Goal: Information Seeking & Learning: Learn about a topic

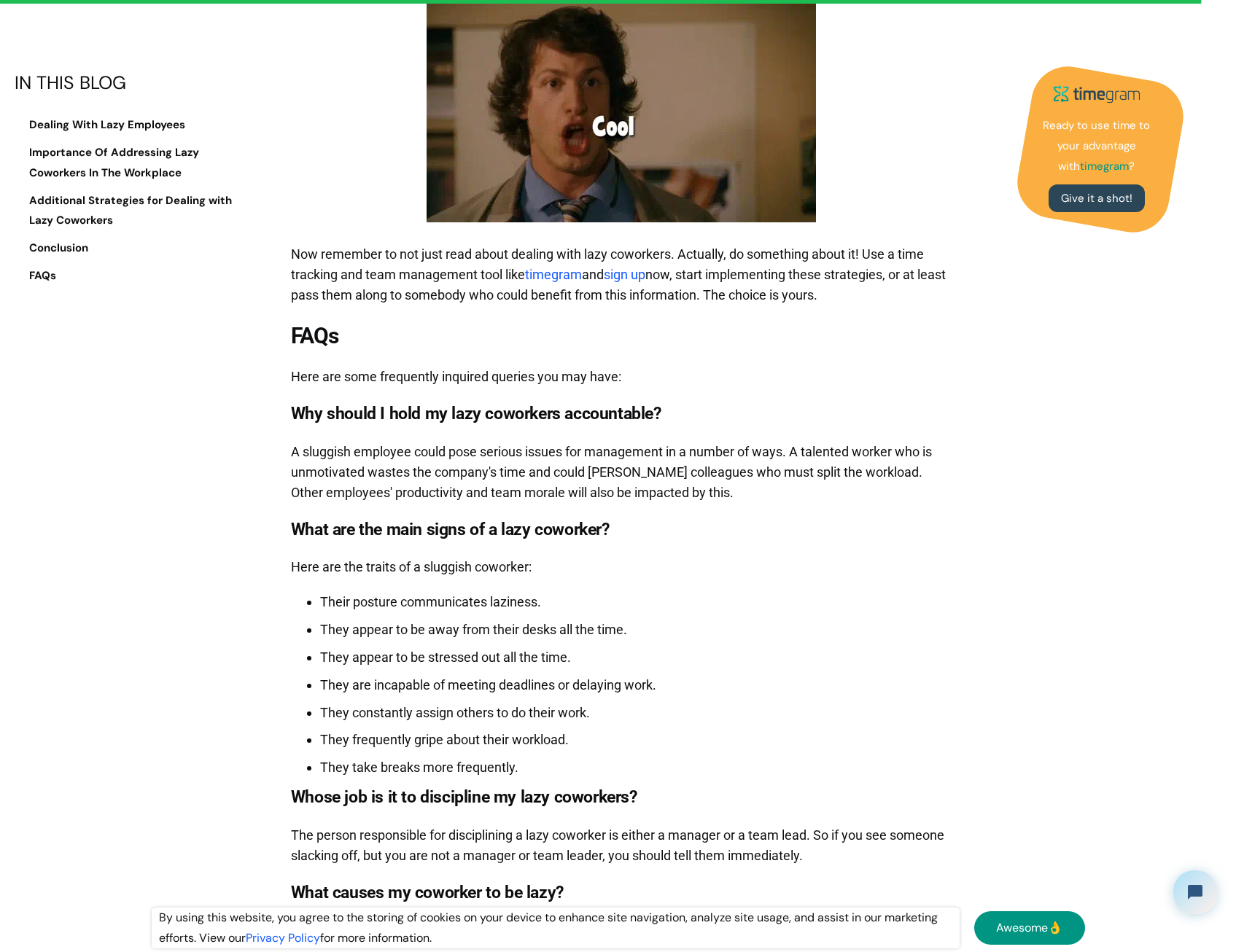
scroll to position [11230, 0]
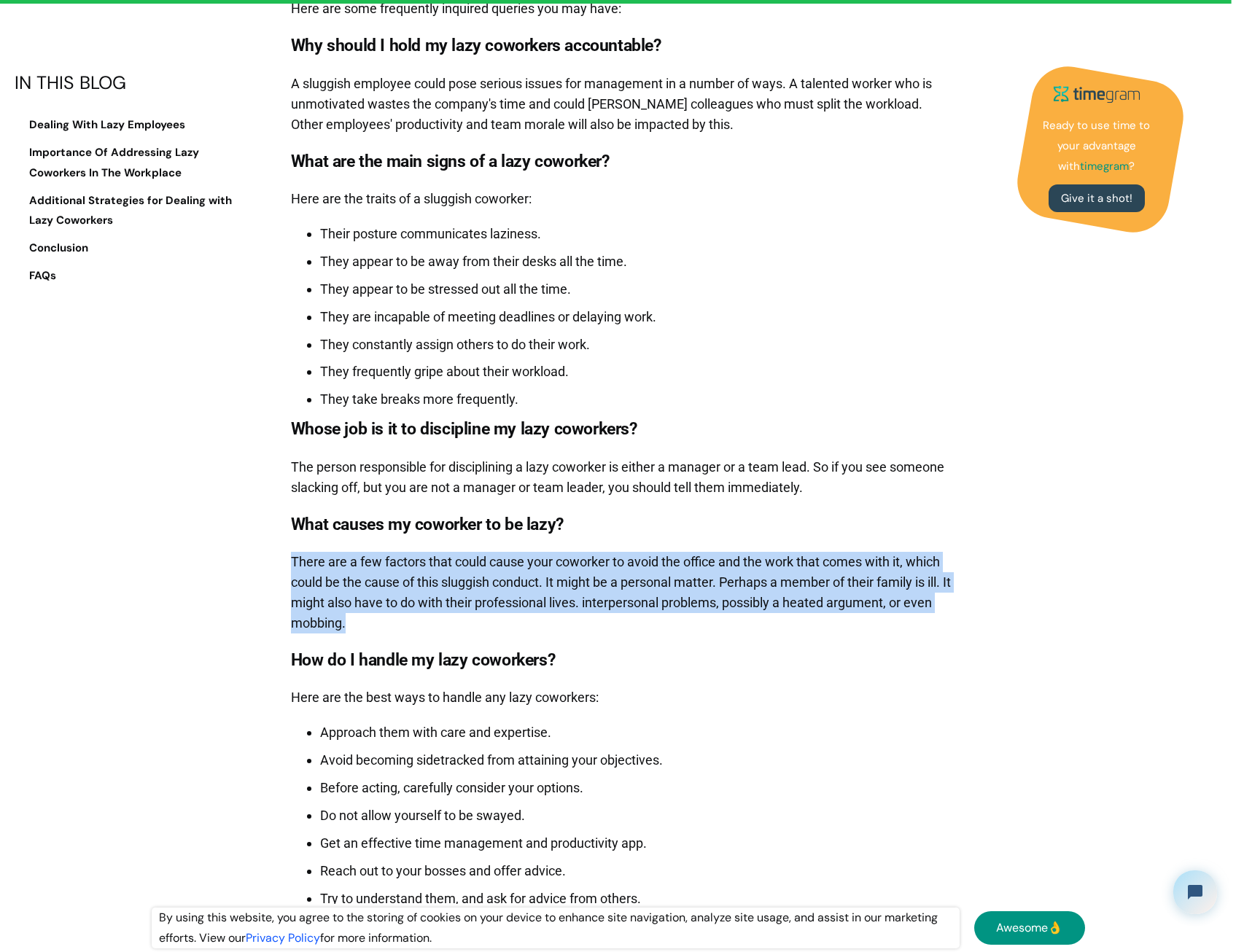
drag, startPoint x: 371, startPoint y: 579, endPoint x: 232, endPoint y: 521, distance: 150.6
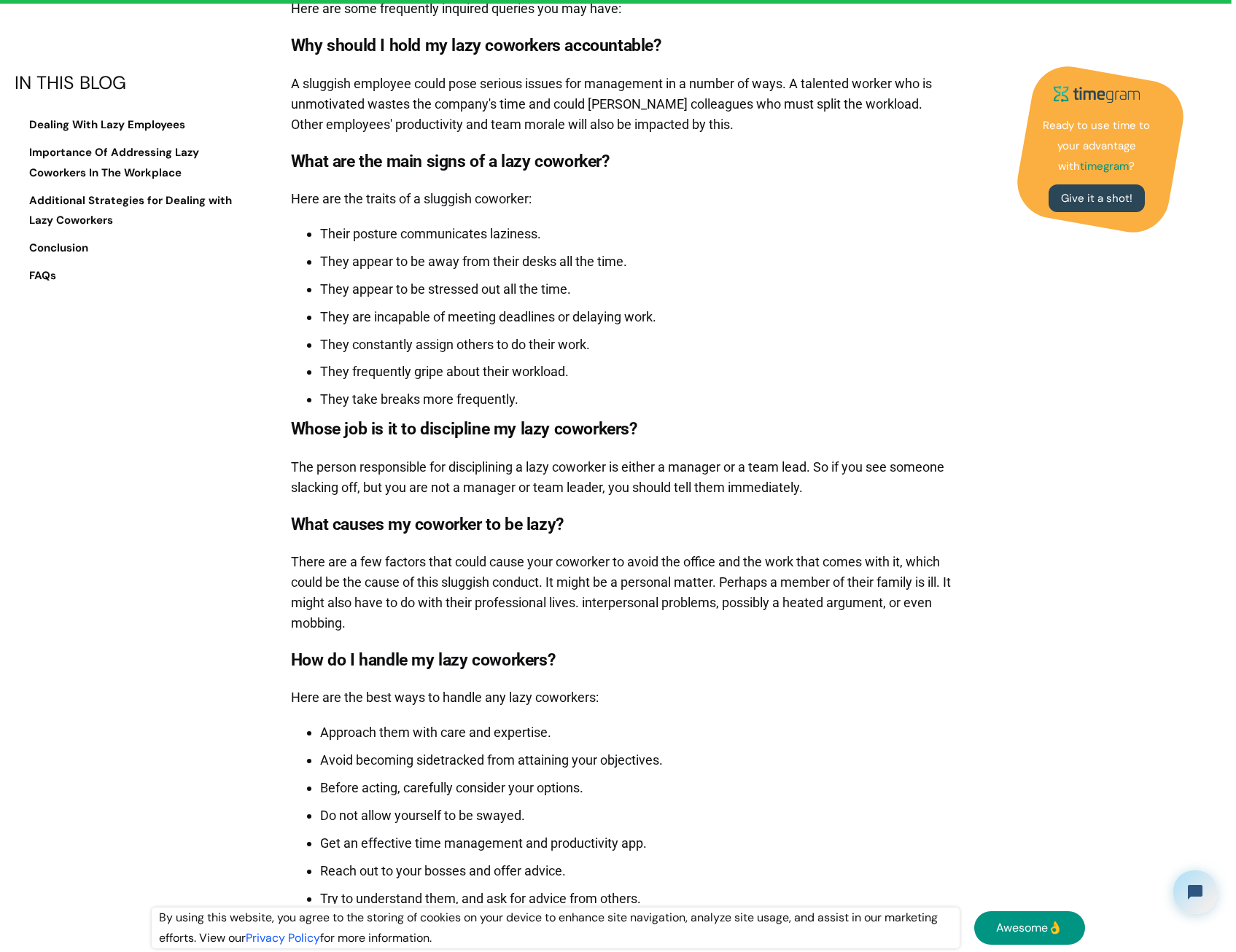
drag, startPoint x: 232, startPoint y: 521, endPoint x: 215, endPoint y: 612, distance: 92.6
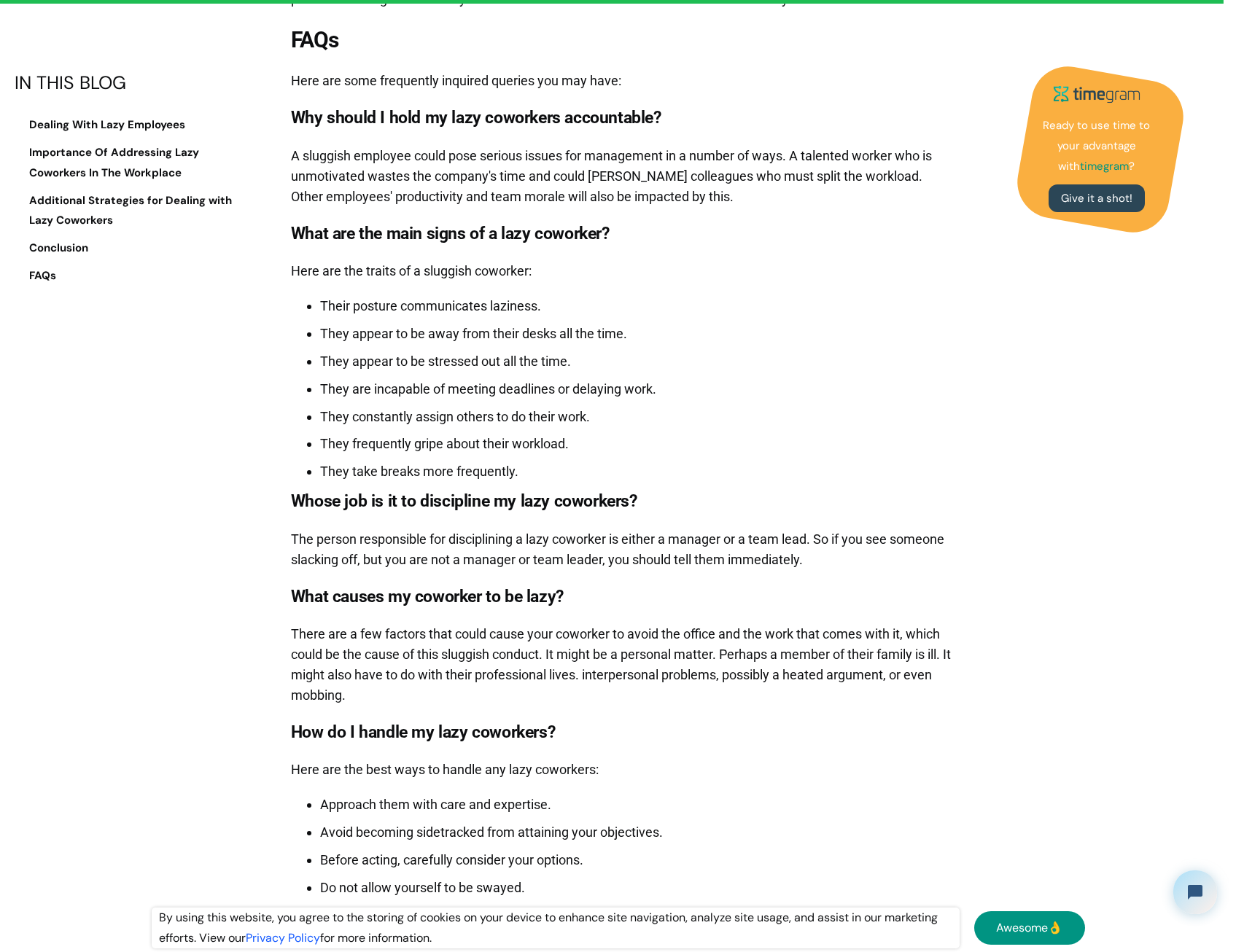
scroll to position [11158, 0]
drag, startPoint x: 643, startPoint y: 286, endPoint x: 310, endPoint y: 265, distance: 333.7
click at [310, 289] on ul "Their posture communicates laziness. They appear to be away from their desks al…" at bounding box center [622, 386] width 662 height 193
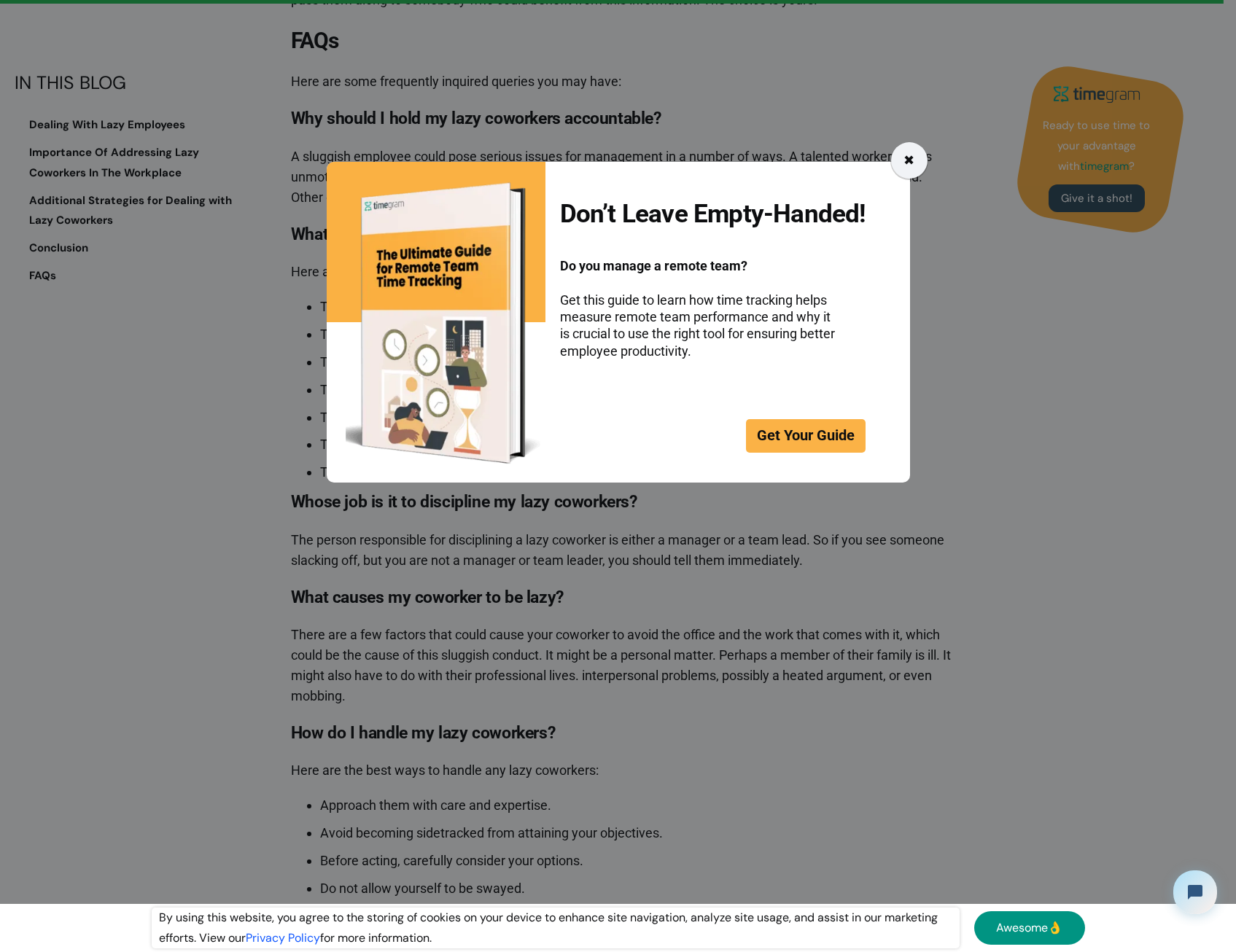
click at [913, 164] on div "✖" at bounding box center [910, 160] width 11 height 20
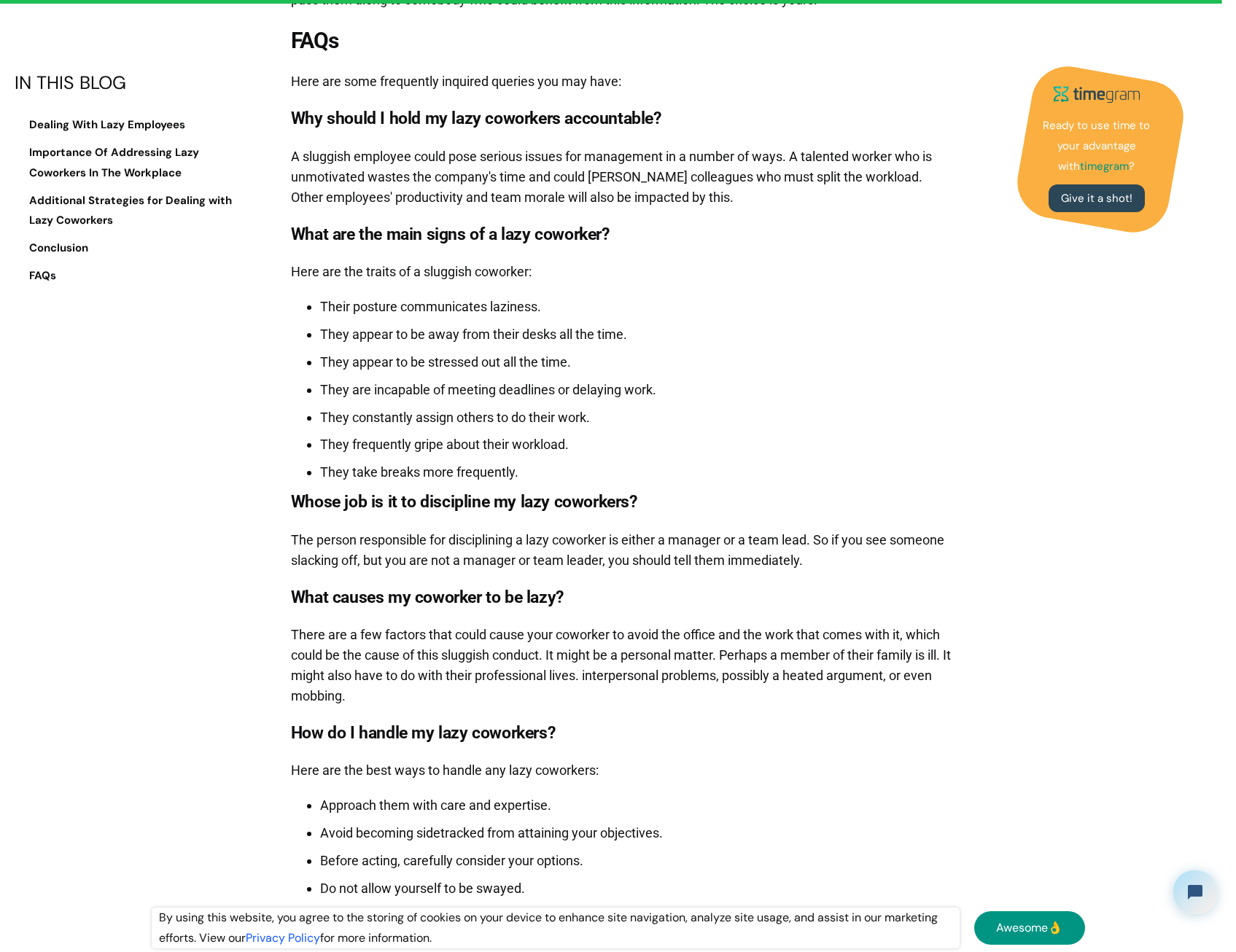
click at [398, 435] on li "They frequently gripe about their workload." at bounding box center [636, 445] width 632 height 20
click at [408, 463] on li "They take breaks more frequently." at bounding box center [636, 473] width 632 height 20
click at [405, 463] on li "They take breaks more frequently." at bounding box center [636, 473] width 632 height 20
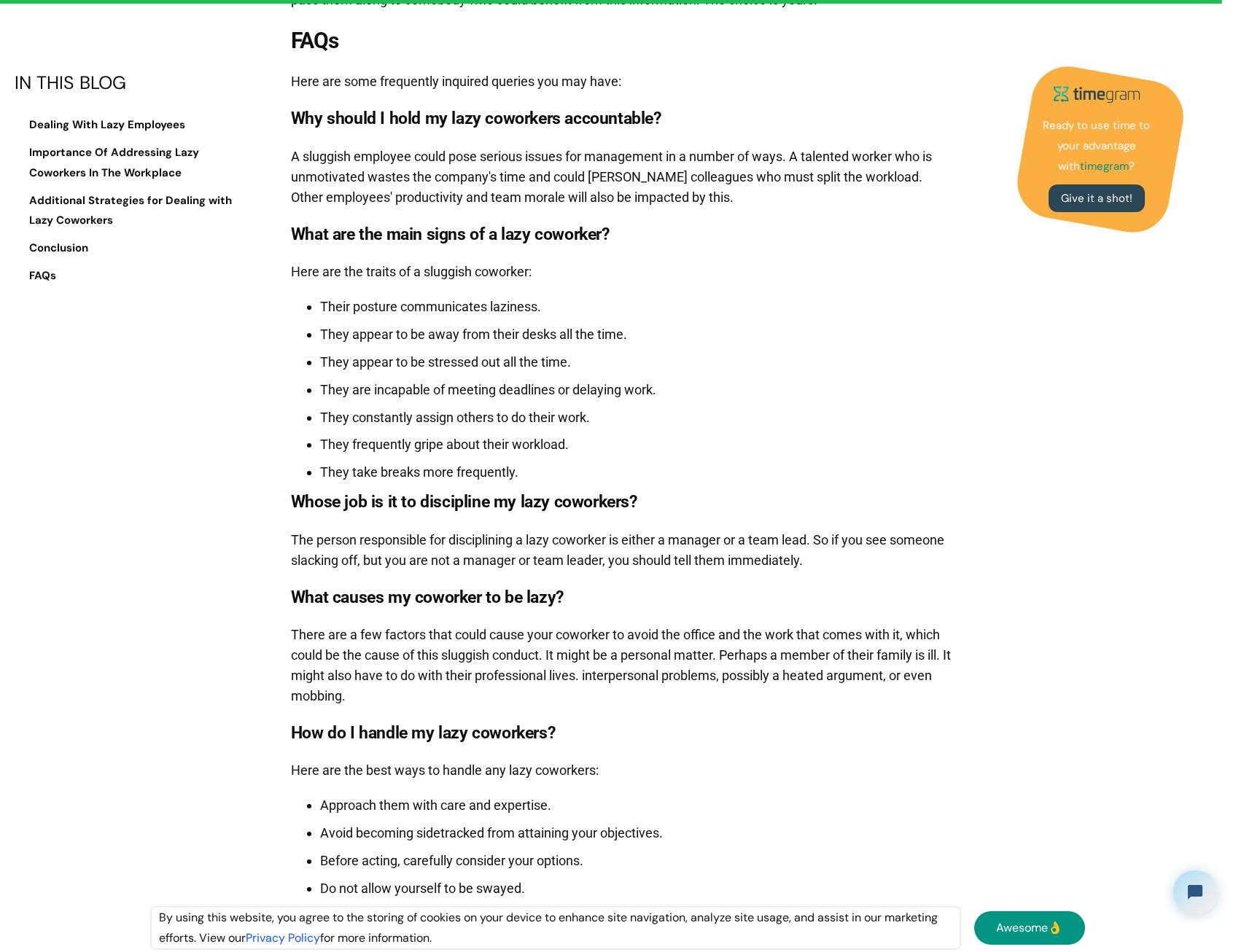
drag, startPoint x: 405, startPoint y: 425, endPoint x: 357, endPoint y: 311, distance: 123.7
click at [357, 352] on li "They appear to be stressed out all the time." at bounding box center [636, 362] width 632 height 20
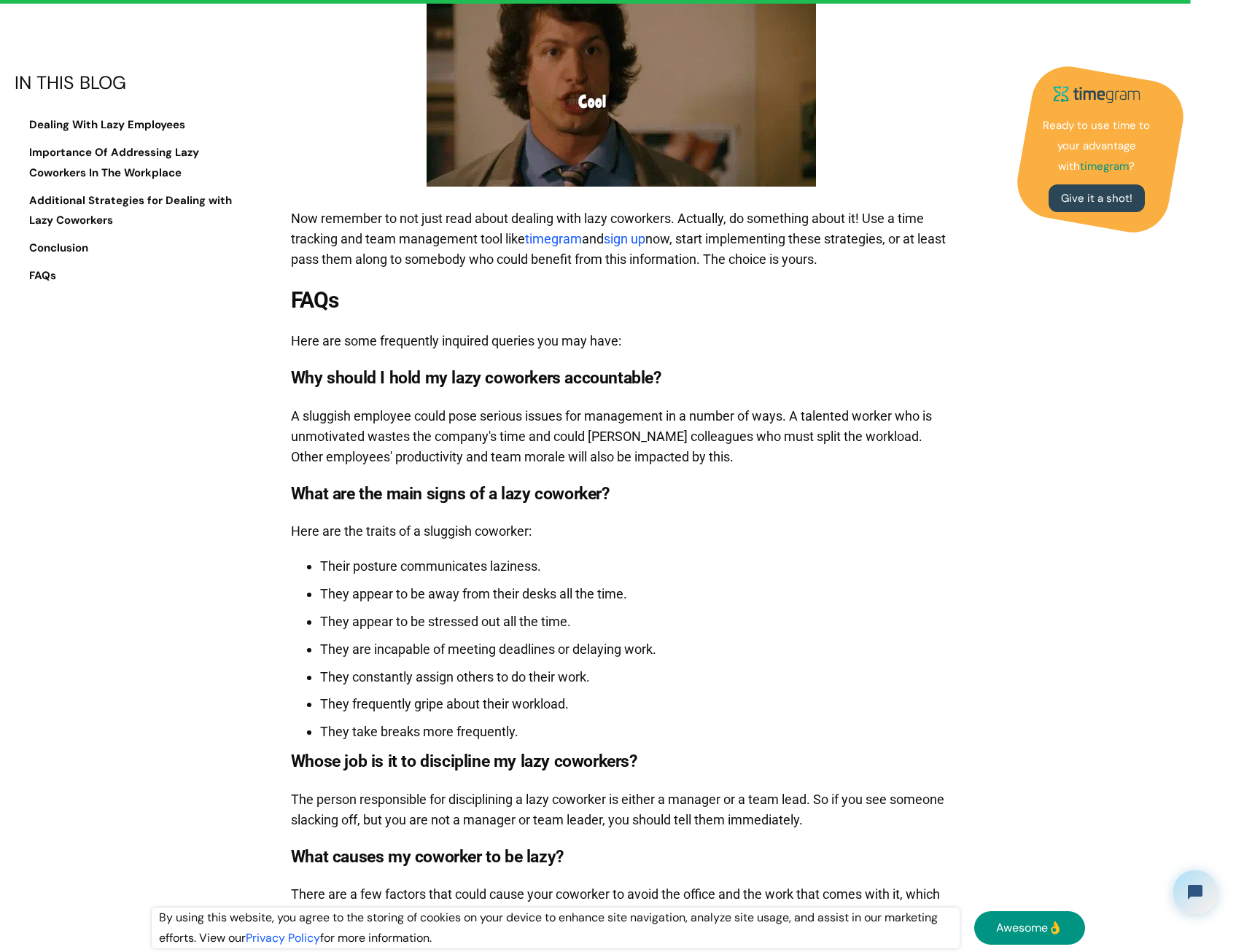
scroll to position [10866, 0]
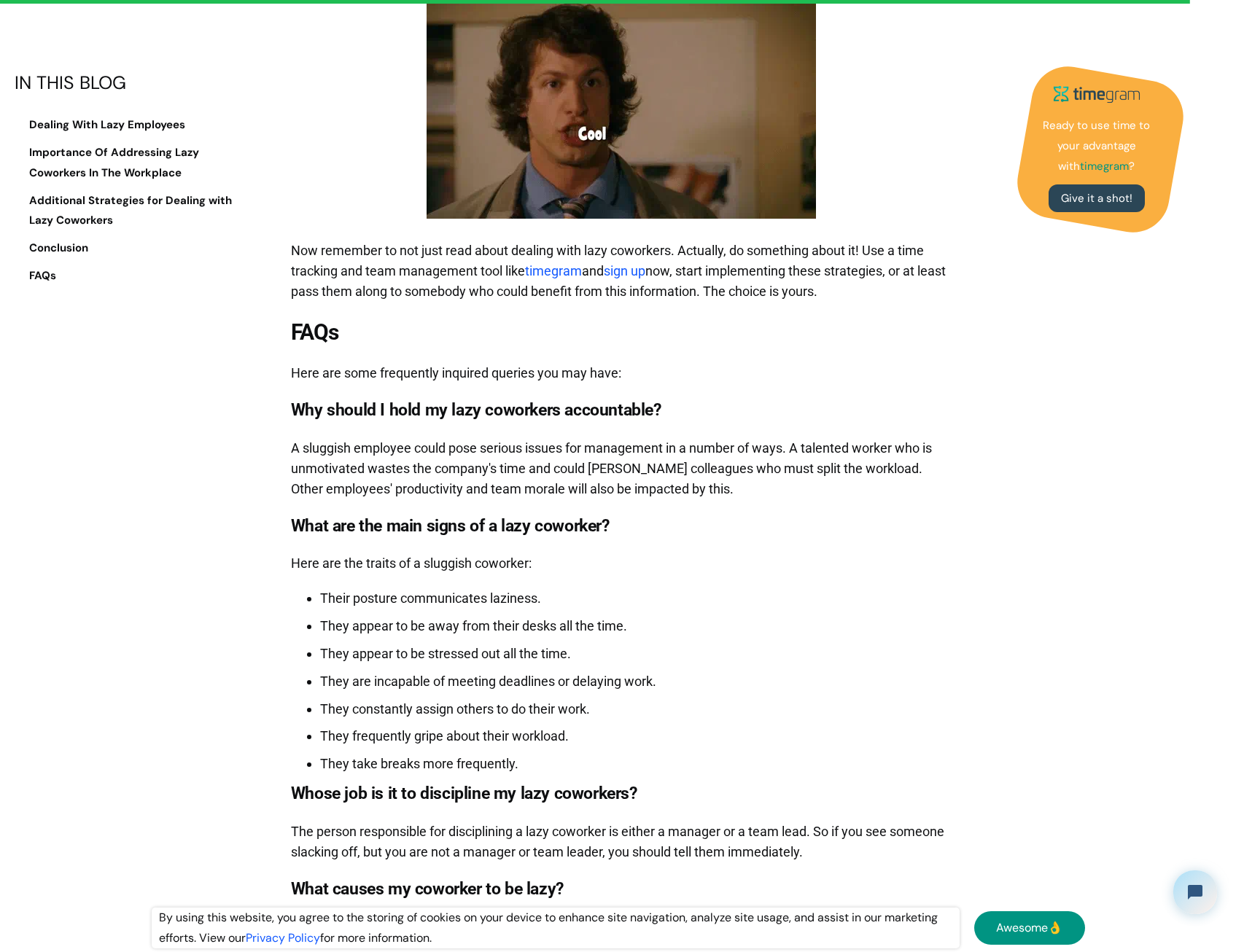
click at [340, 431] on p "A sluggish employee could pose serious issues for management in a number of way…" at bounding box center [622, 469] width 662 height 76
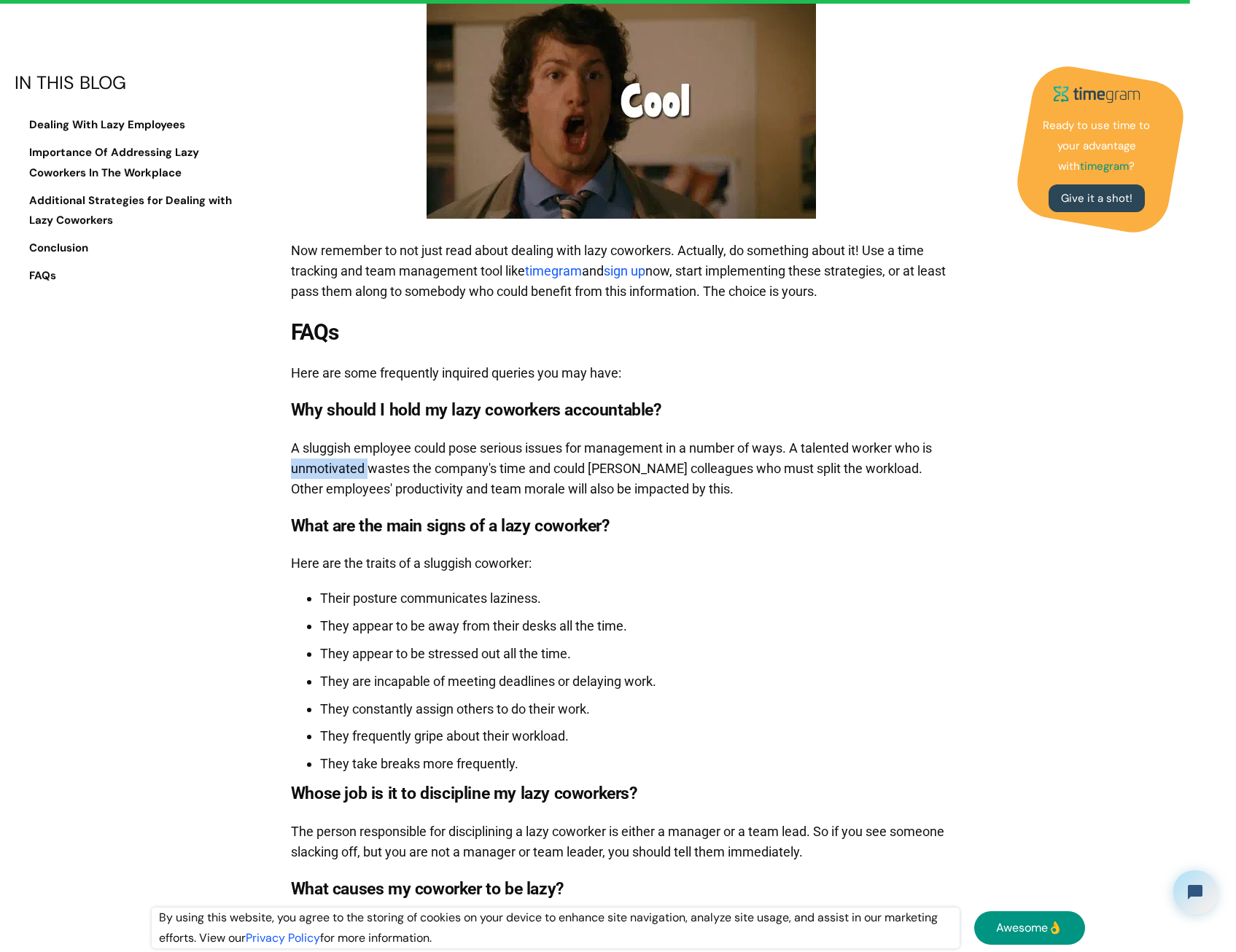
click at [340, 431] on p "A sluggish employee could pose serious issues for management in a number of way…" at bounding box center [622, 469] width 662 height 76
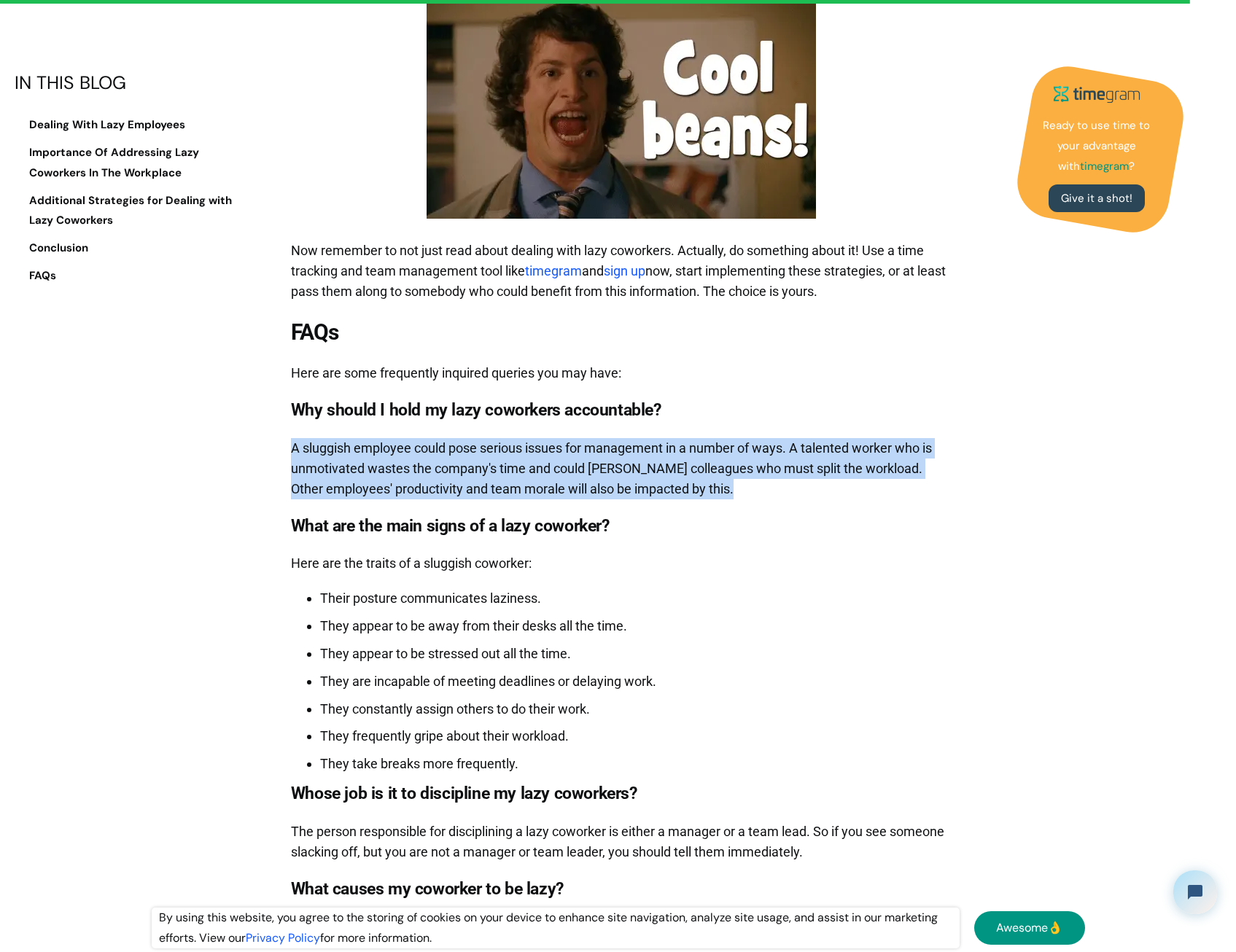
click at [340, 431] on p "A sluggish employee could pose serious issues for management in a number of way…" at bounding box center [622, 469] width 662 height 76
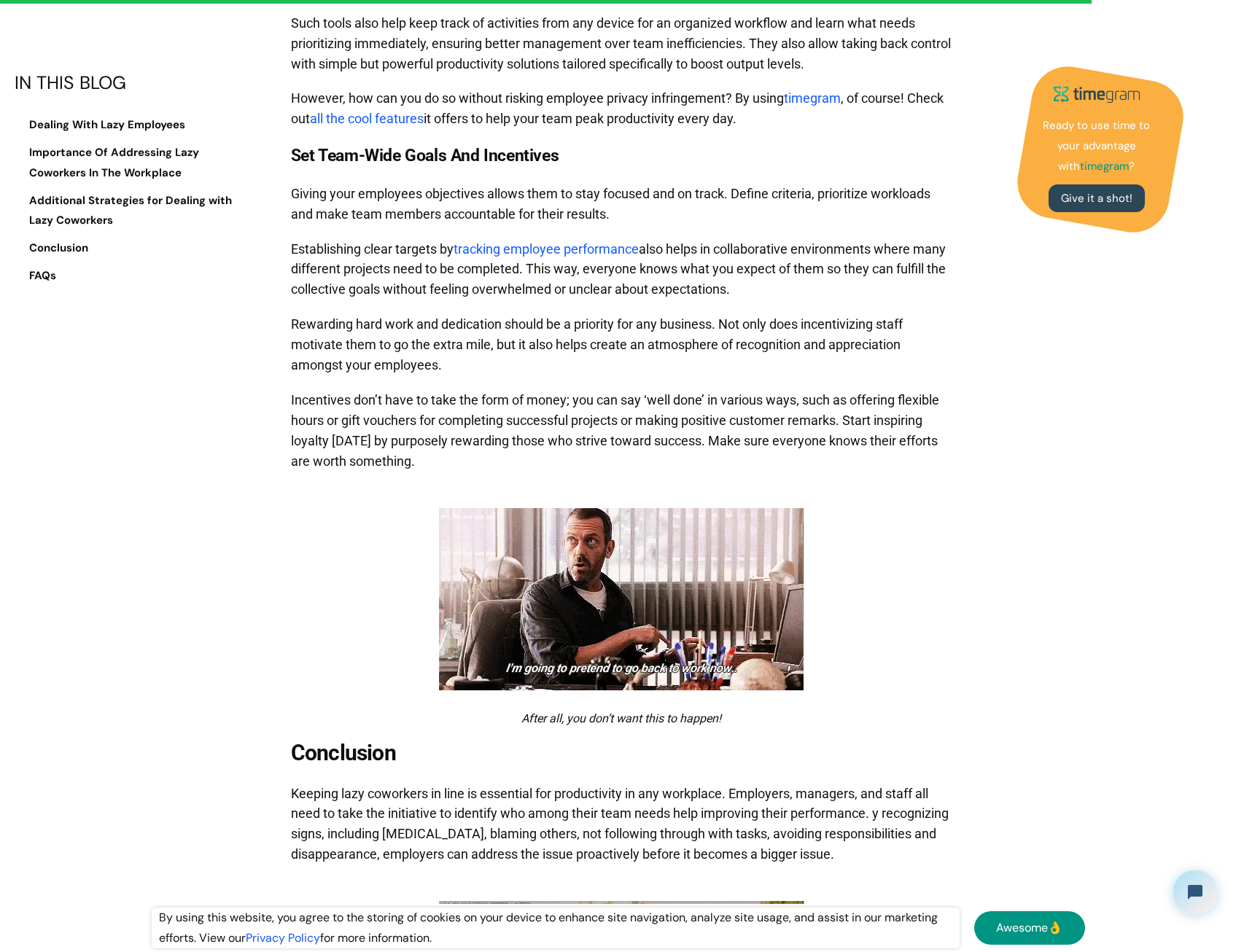
scroll to position [9627, 0]
